Goal: Ask a question

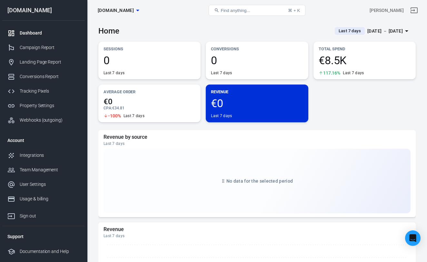
click at [341, 30] on span "Last 7 days" at bounding box center [349, 31] width 27 height 6
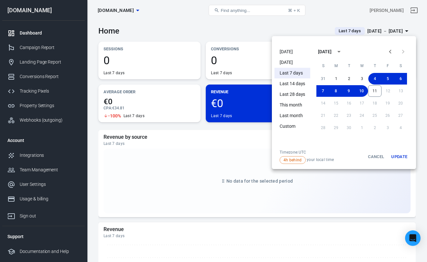
click at [297, 103] on li "This month" at bounding box center [293, 105] width 36 height 11
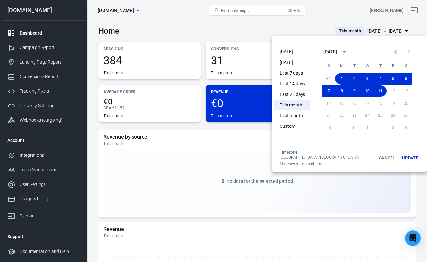
click at [212, 33] on div at bounding box center [213, 131] width 427 height 262
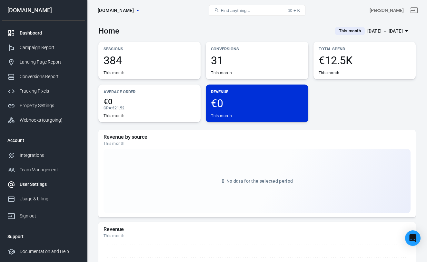
click at [38, 185] on div "User Settings" at bounding box center [50, 184] width 60 height 7
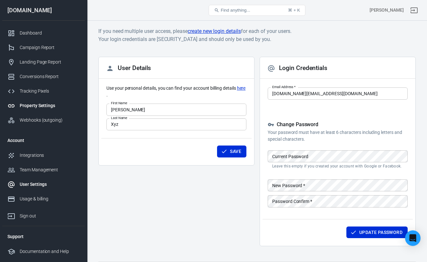
click at [41, 108] on div "Property Settings" at bounding box center [50, 105] width 60 height 7
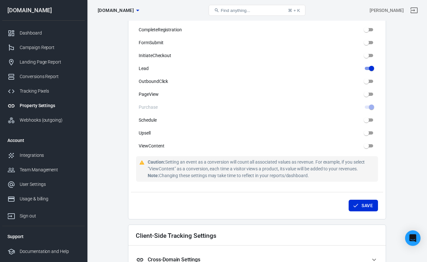
scroll to position [369, 0]
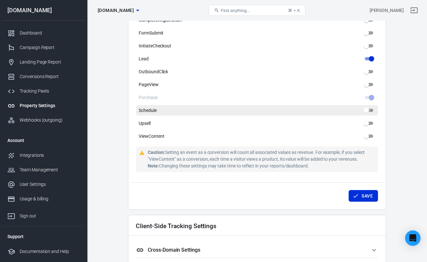
click at [369, 111] on input "Schedule" at bounding box center [366, 111] width 23 height 8
click at [364, 108] on input "Schedule" at bounding box center [366, 111] width 23 height 8
drag, startPoint x: 366, startPoint y: 109, endPoint x: 374, endPoint y: 109, distance: 8.7
click at [374, 109] on input "Schedule" at bounding box center [366, 111] width 23 height 8
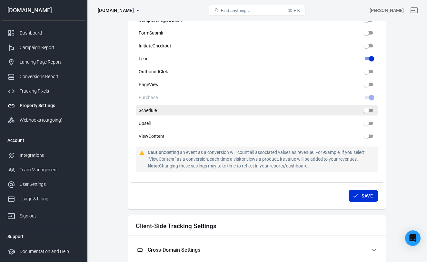
click at [369, 109] on input "Schedule" at bounding box center [366, 111] width 23 height 8
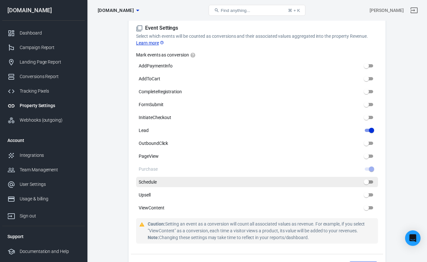
scroll to position [294, 0]
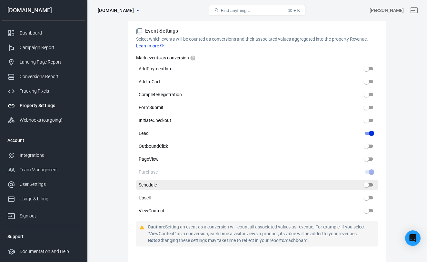
click at [369, 184] on input "Schedule" at bounding box center [366, 185] width 23 height 8
checkbox input "false"
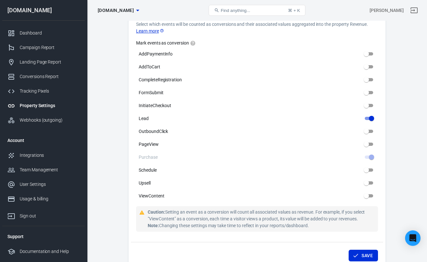
scroll to position [315, 0]
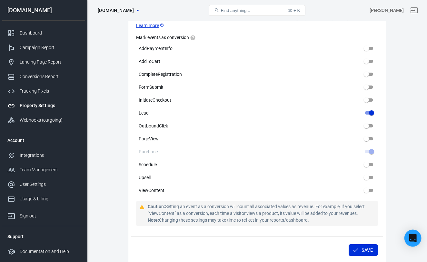
click at [413, 239] on icon "Open Intercom Messenger" at bounding box center [412, 238] width 7 height 8
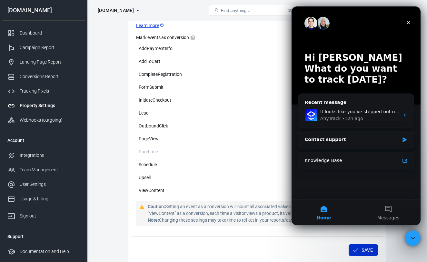
scroll to position [0, 0]
click at [346, 141] on div "Contact support" at bounding box center [352, 139] width 95 height 7
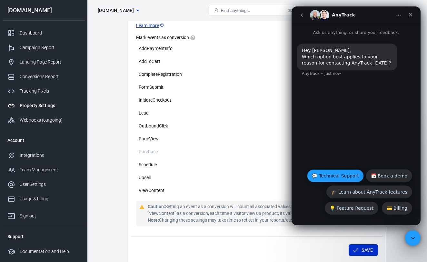
click at [351, 176] on button "💬 Technical Support" at bounding box center [335, 175] width 57 height 13
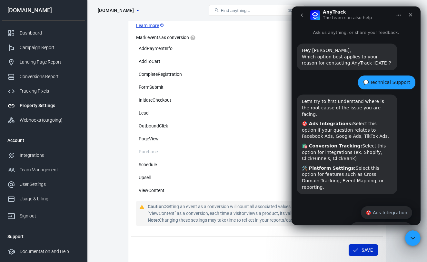
scroll to position [21, 0]
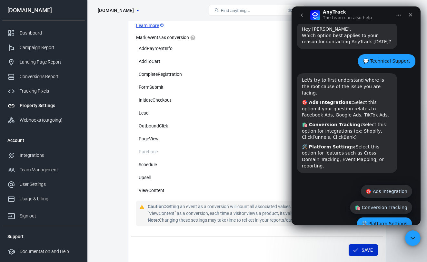
click at [381, 217] on button "🛠️ Platform Settings" at bounding box center [385, 223] width 56 height 13
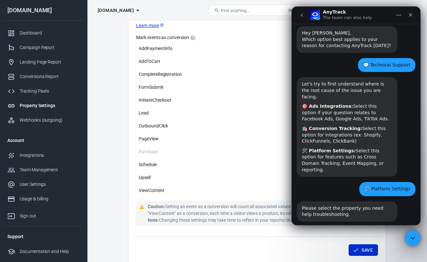
scroll to position [49, 0]
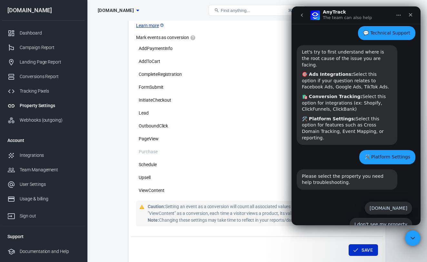
click at [119, 97] on main "Auto Scan Tracking Script Settings Property Settings Name [DOMAIN_NAME] Name Wh…" at bounding box center [257, 112] width 318 height 822
click at [385, 202] on button "[DOMAIN_NAME]" at bounding box center [388, 208] width 47 height 13
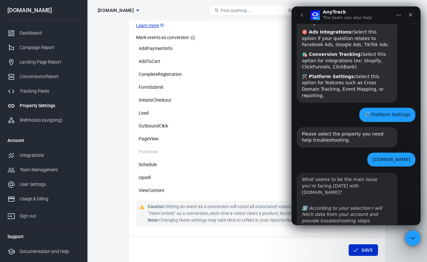
scroll to position [121, 0]
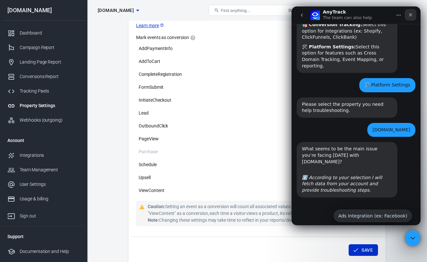
click at [412, 13] on icon "Close" at bounding box center [411, 15] width 4 height 4
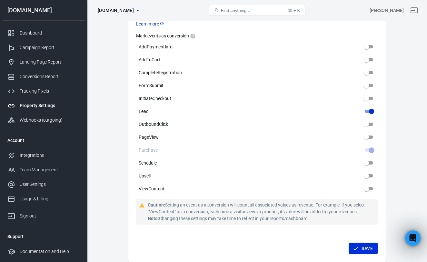
scroll to position [318, 0]
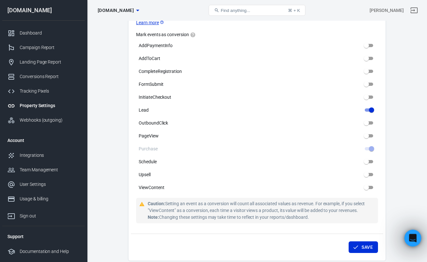
click at [410, 242] on div "Open Intercom Messenger" at bounding box center [411, 237] width 21 height 21
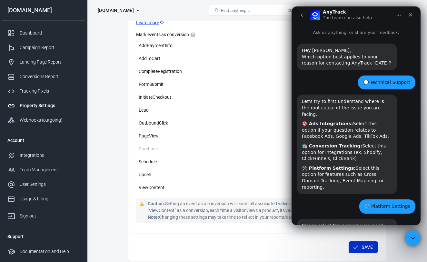
scroll to position [121, 0]
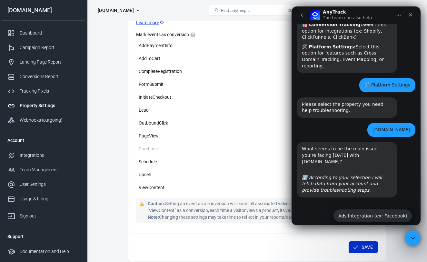
click at [364, 226] on button "Conversion Tracking (ex: Shopify)" at bounding box center [370, 232] width 86 height 13
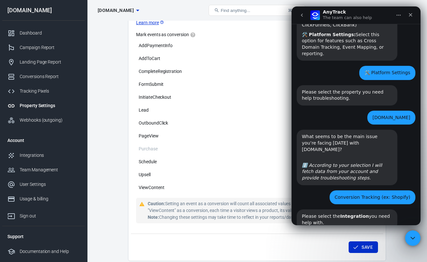
scroll to position [166, 0]
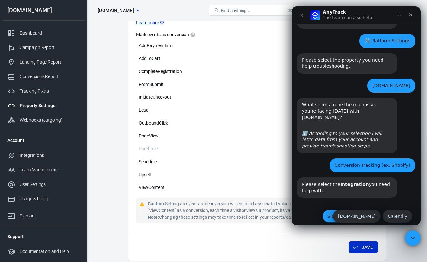
click at [332, 210] on button "Slack" at bounding box center [334, 216] width 22 height 13
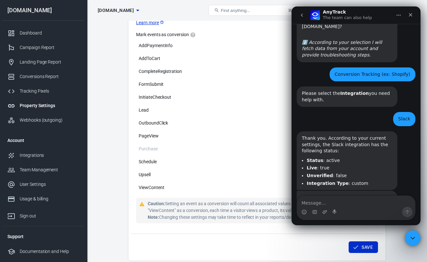
scroll to position [280, 0]
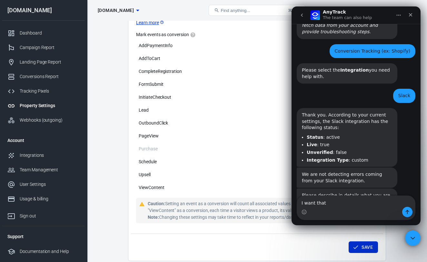
type textarea "A"
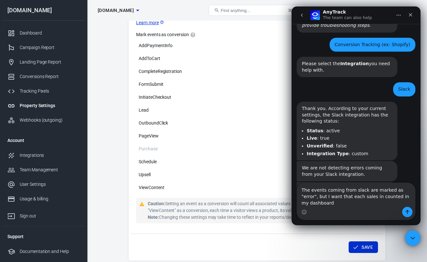
scroll to position [293, 0]
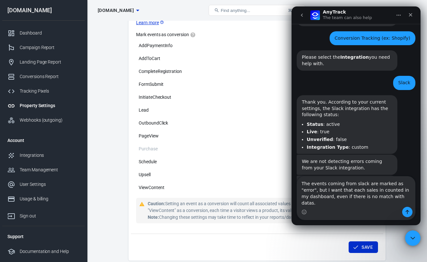
type textarea "The events coming from slack are marked as "error", but I want that each sales …"
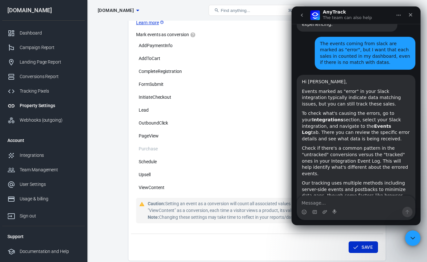
scroll to position [463, 0]
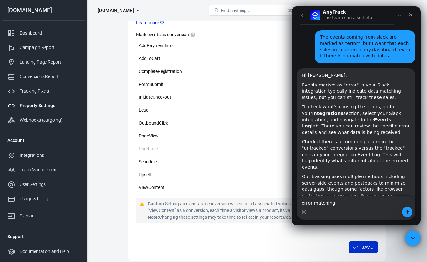
type textarea "error matching"
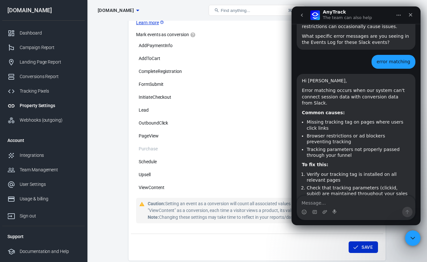
scroll to position [641, 0]
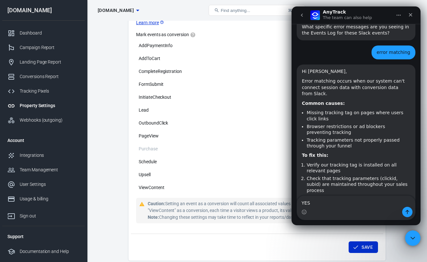
type textarea "YES"
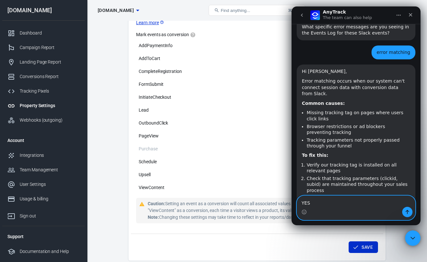
click at [367, 201] on textarea "YES" at bounding box center [356, 201] width 118 height 11
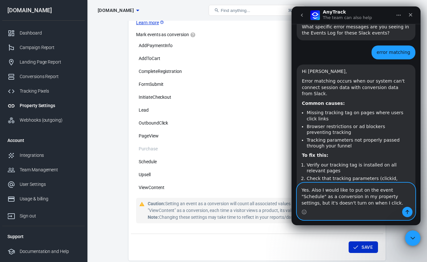
type textarea "Yes. Also I would like to put on the event "Schedule" as a conversion in my pro…"
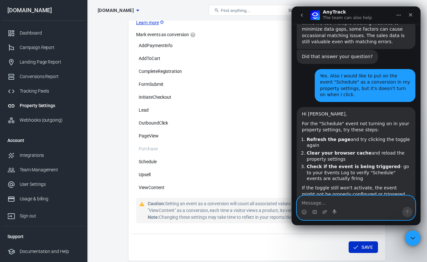
scroll to position [824, 0]
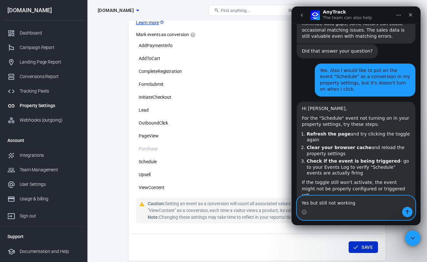
type textarea "Yes but still not working"
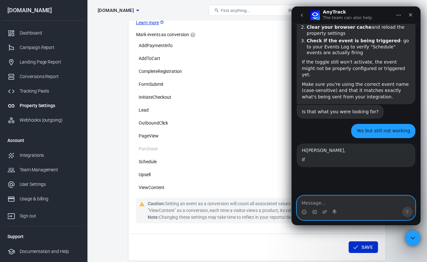
scroll to position [989, 0]
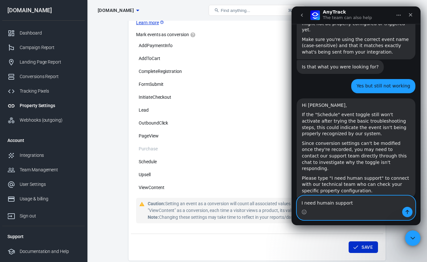
type textarea "I need humain support"
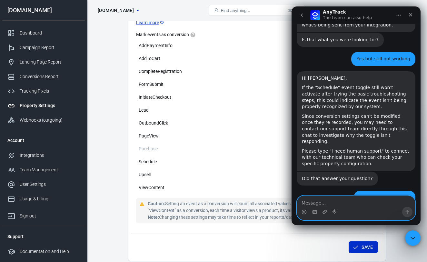
paste textarea "Yes. Also I would like to put on the event "Schedule" as a conversion in my pro…"
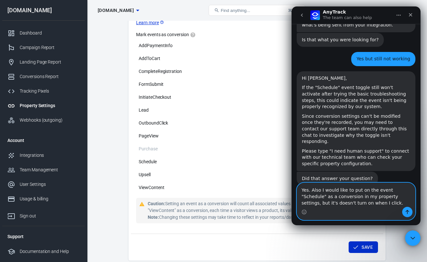
scroll to position [1029, 0]
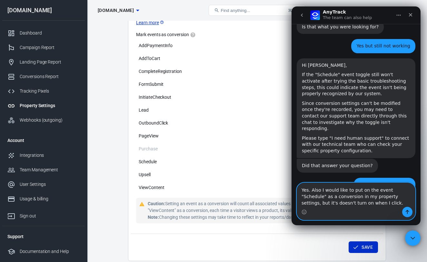
click at [318, 188] on textarea "Yes. Also I would like to put on the event "Schedule" as a conversion in my pro…" at bounding box center [356, 195] width 118 height 24
type textarea "Yes. I would like to put on the event "Schedule" as a conversion in my property…"
click at [363, 203] on textarea "Yes. I would like to put on the event "Schedule" as a conversion in my property…" at bounding box center [356, 195] width 118 height 24
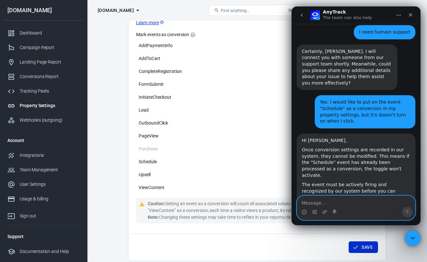
scroll to position [1199, 0]
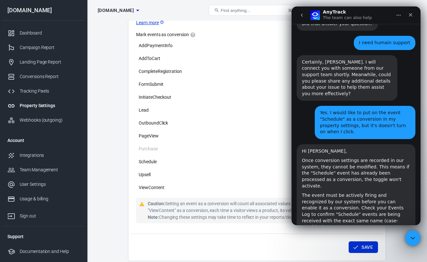
scroll to position [1213, 0]
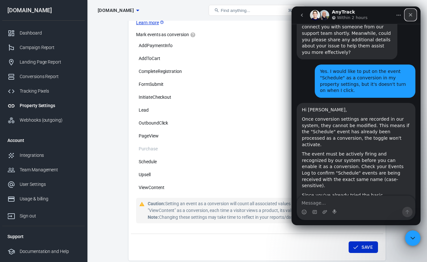
click at [410, 15] on icon "Close" at bounding box center [411, 15] width 4 height 4
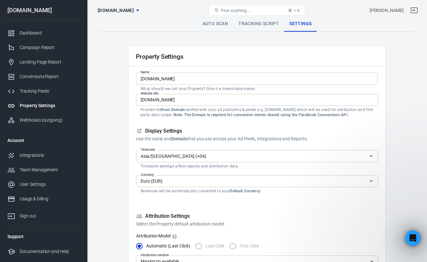
scroll to position [318, 0]
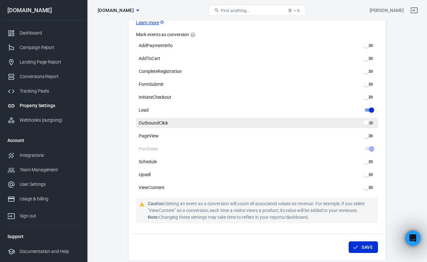
click at [368, 122] on input "OutboundClick" at bounding box center [366, 123] width 23 height 8
checkbox input "false"
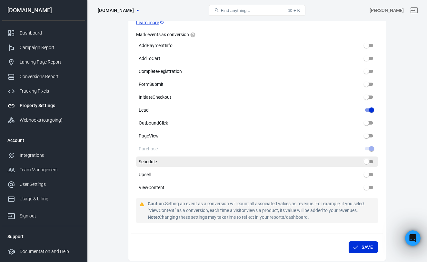
click at [368, 161] on input "Schedule" at bounding box center [366, 162] width 23 height 8
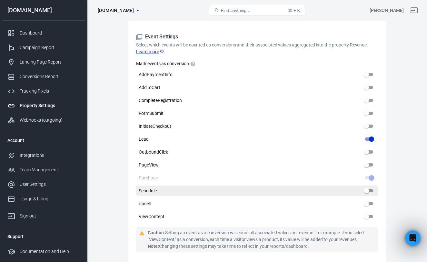
scroll to position [281, 0]
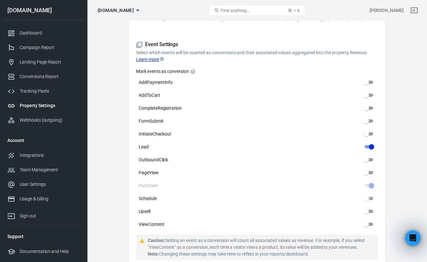
drag, startPoint x: 366, startPoint y: 197, endPoint x: 381, endPoint y: 198, distance: 14.9
click at [381, 198] on div "Property Settings Name [DOMAIN_NAME] Name What should we call your Property? Gi…" at bounding box center [257, 31] width 258 height 533
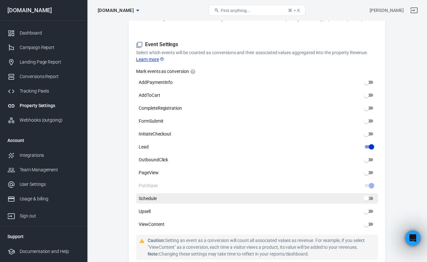
click at [373, 198] on input "Schedule" at bounding box center [366, 199] width 23 height 8
click at [369, 198] on input "Schedule" at bounding box center [366, 199] width 23 height 8
drag, startPoint x: 367, startPoint y: 198, endPoint x: 375, endPoint y: 198, distance: 8.1
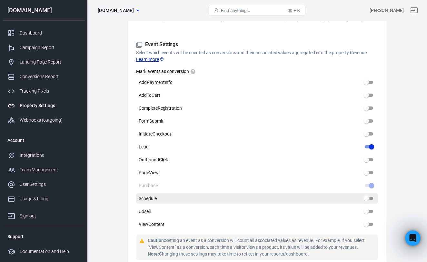
click at [375, 198] on input "Schedule" at bounding box center [366, 199] width 23 height 8
checkbox input "false"
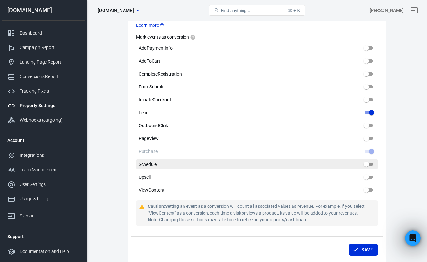
scroll to position [316, 0]
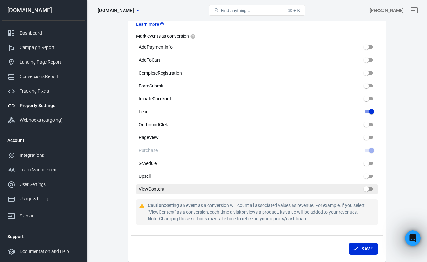
click at [368, 189] on input "ViewContent" at bounding box center [366, 189] width 23 height 8
checkbox input "false"
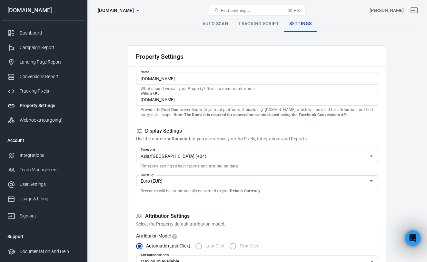
scroll to position [0, 0]
